Goal: Navigation & Orientation: Go to known website

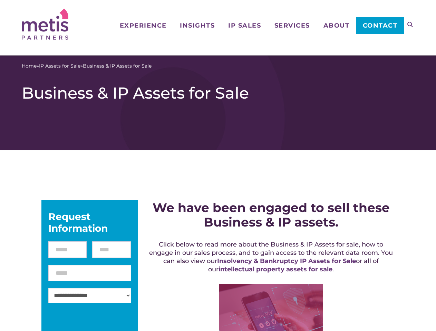
click at [410, 25] on icon at bounding box center [410, 25] width 6 height 6
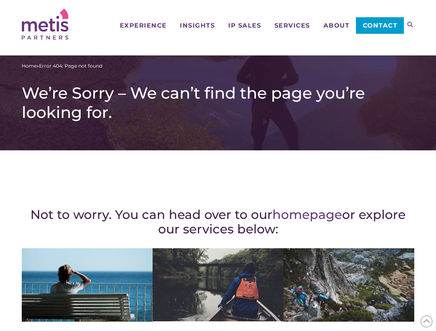
click at [218, 166] on div "Not to worry. You can head over to our homepage or explore our services below: …" at bounding box center [218, 301] width 393 height 275
click at [410, 25] on icon at bounding box center [410, 25] width 6 height 6
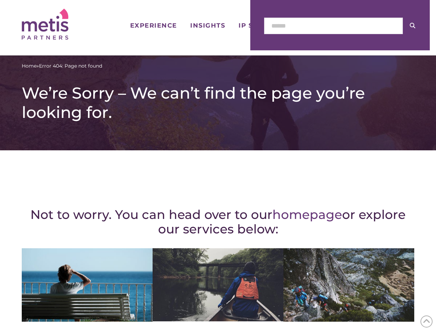
click at [426, 322] on icon at bounding box center [427, 322] width 8 height 11
